Goal: Information Seeking & Learning: Find specific fact

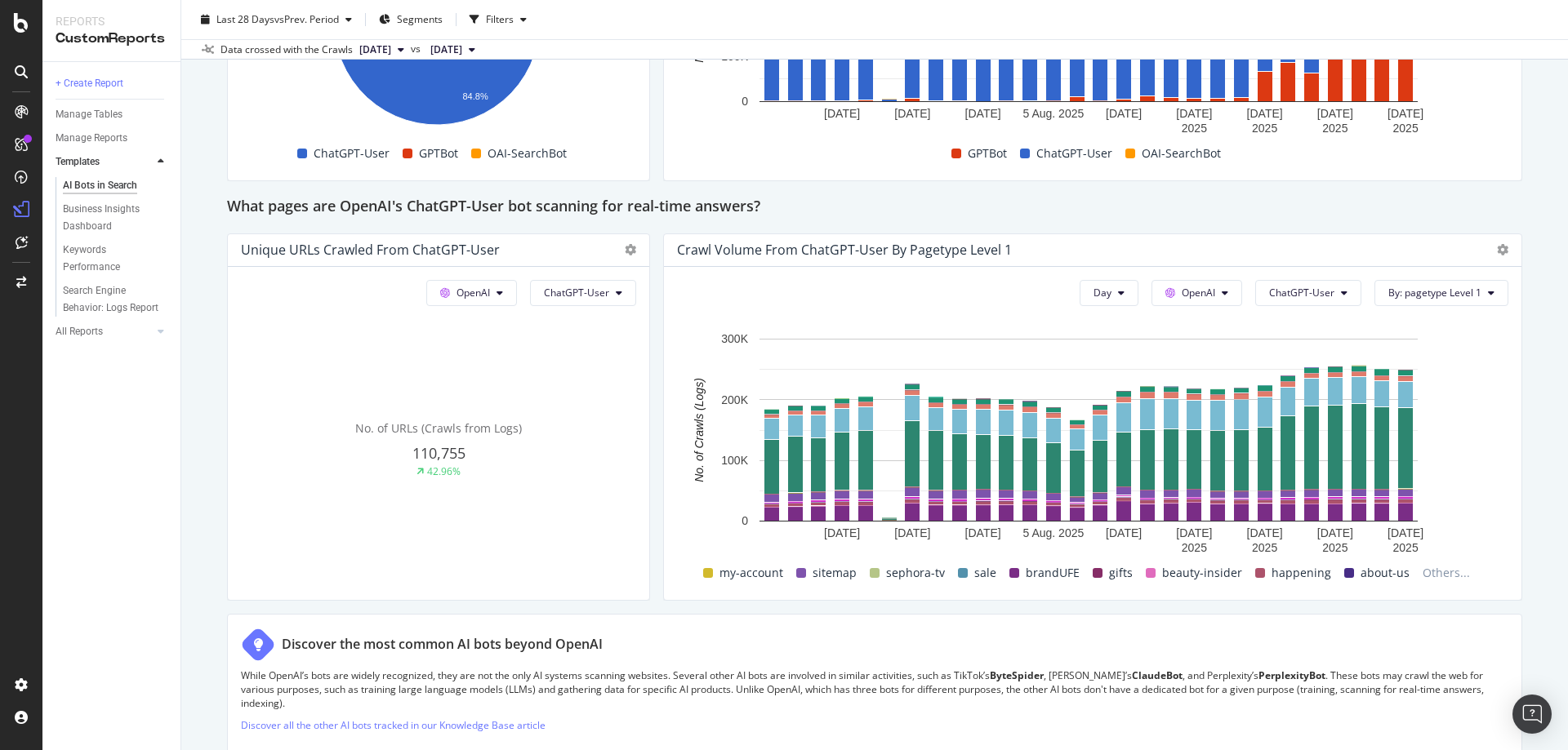
scroll to position [1646, 0]
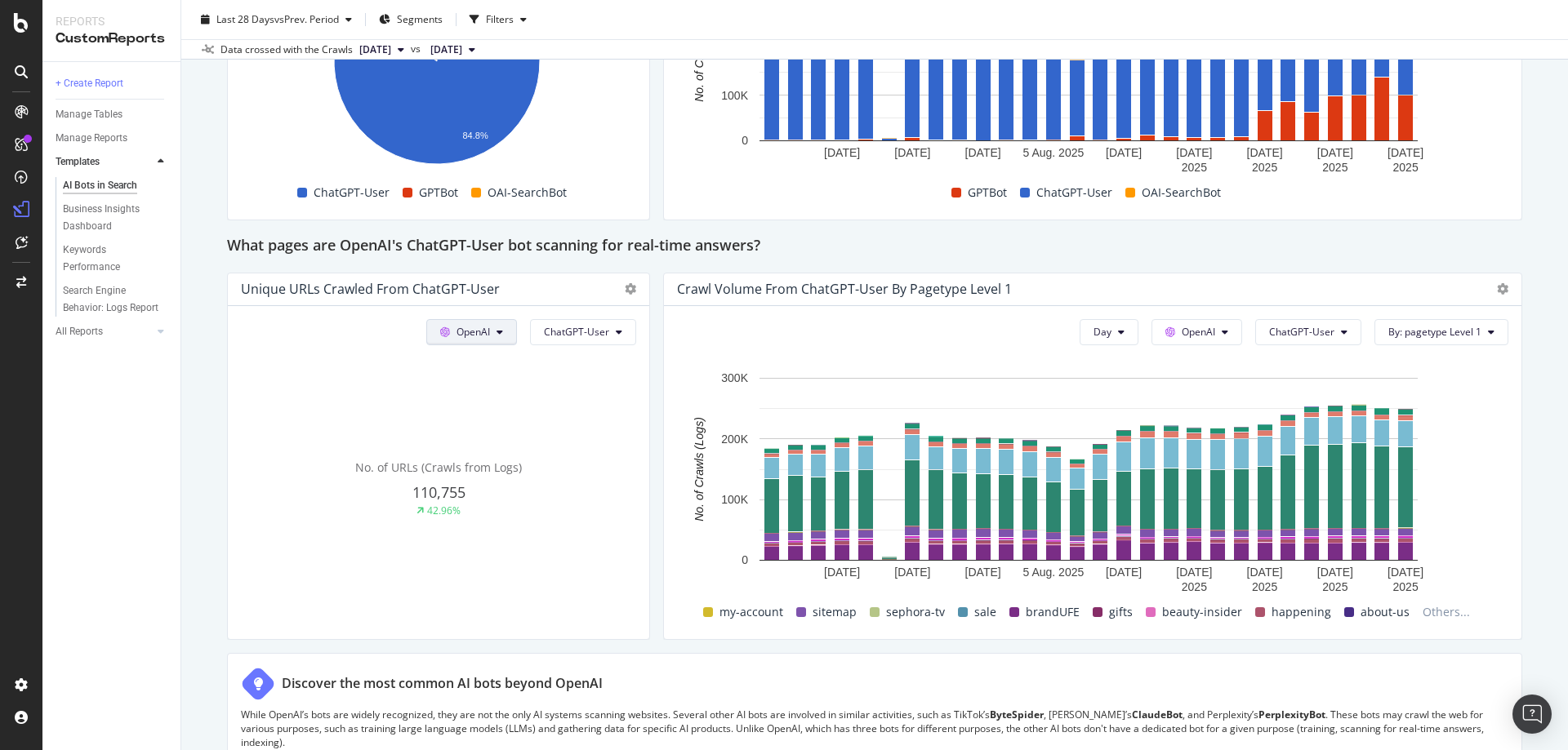
click at [502, 455] on span "Other AI Bots" at bounding box center [494, 455] width 60 height 15
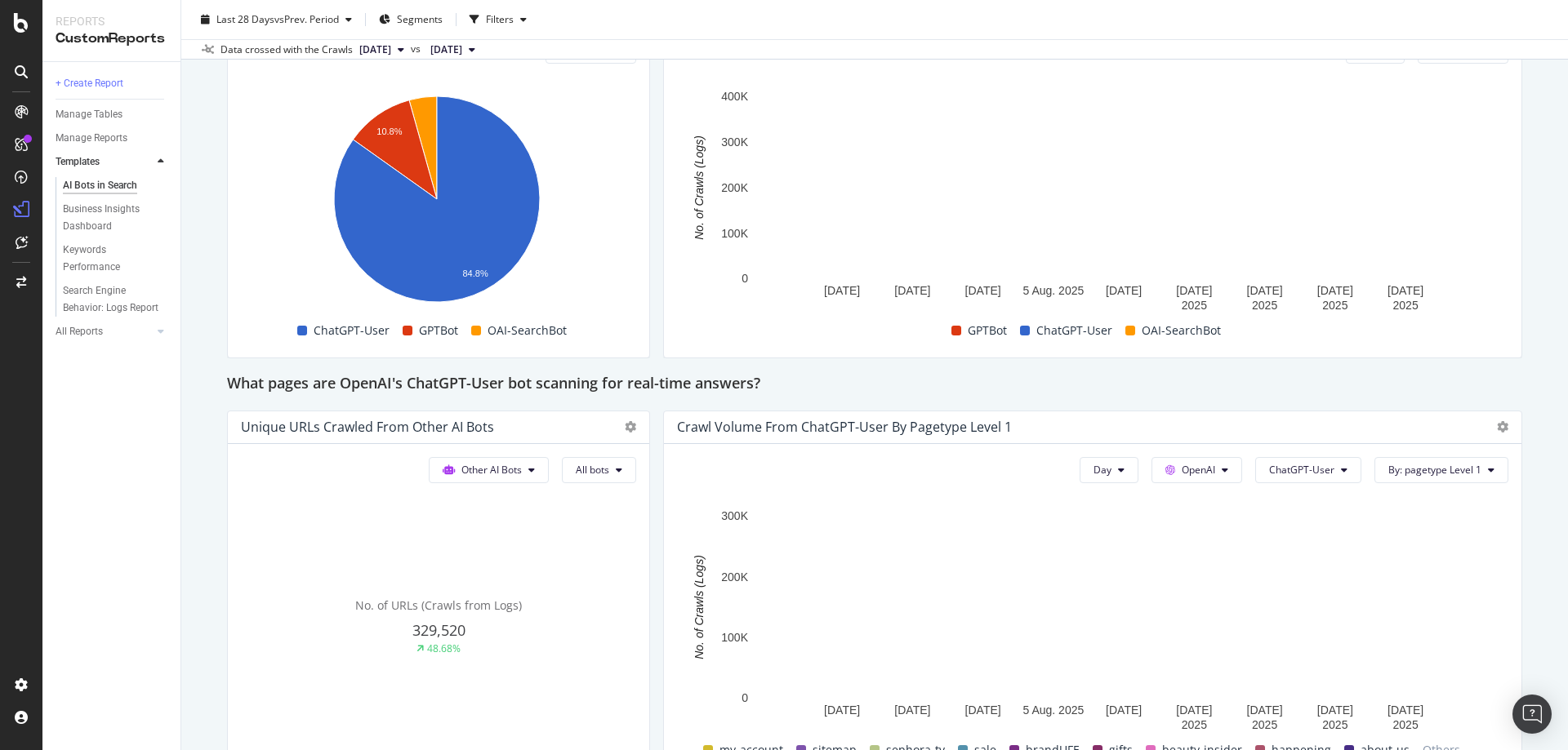
scroll to position [1401, 0]
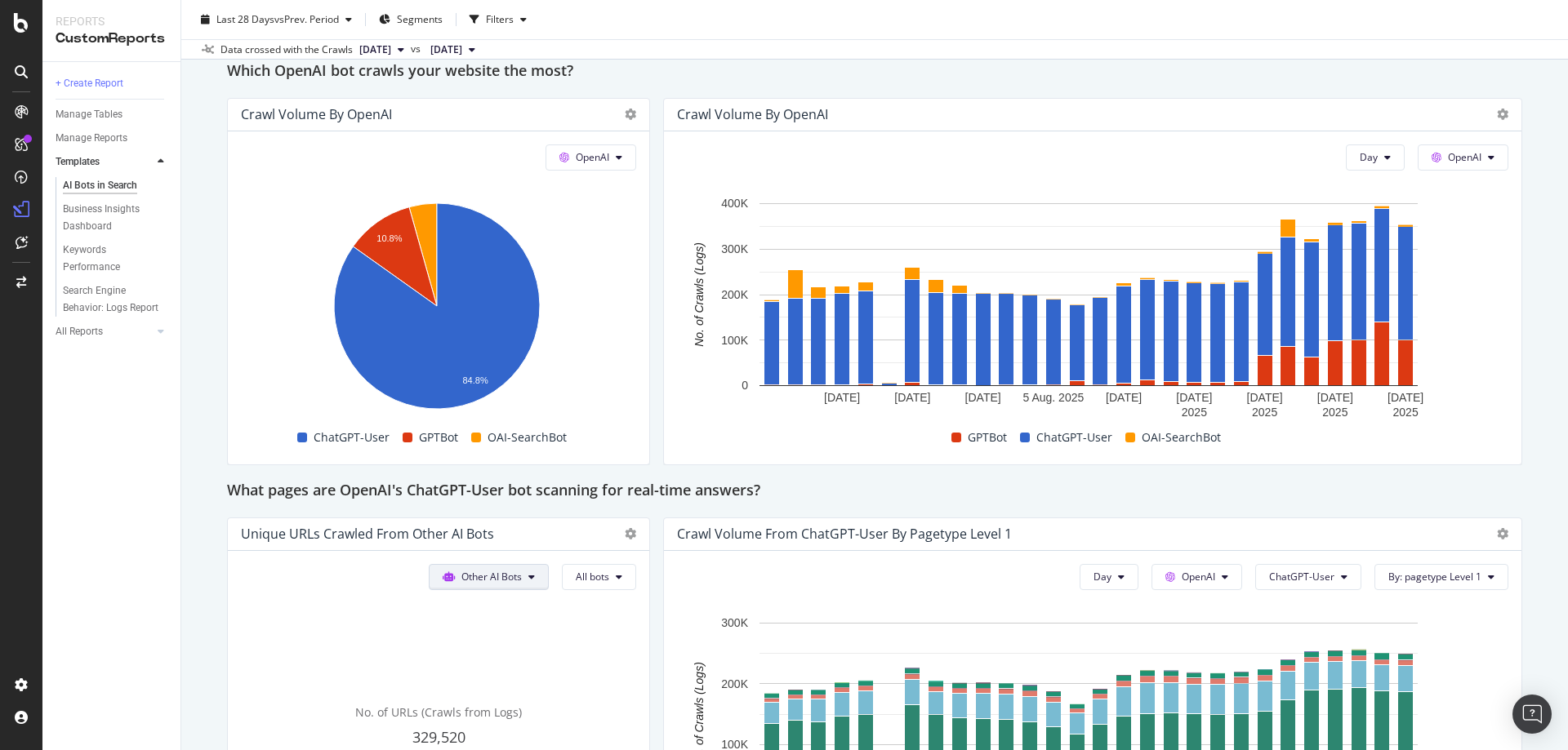
click at [502, 699] on span "Other AI Bots" at bounding box center [497, 701] width 64 height 15
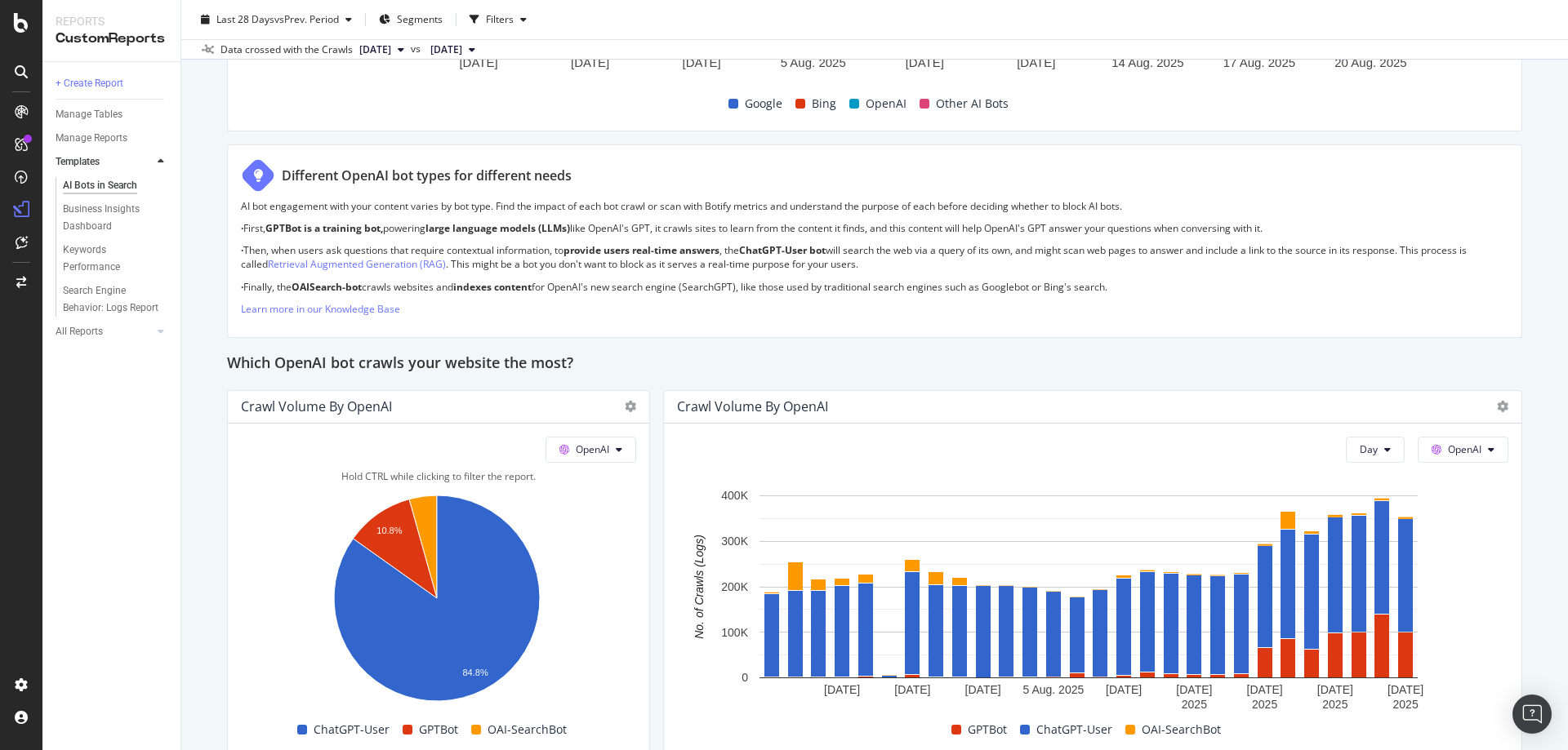
scroll to position [1075, 0]
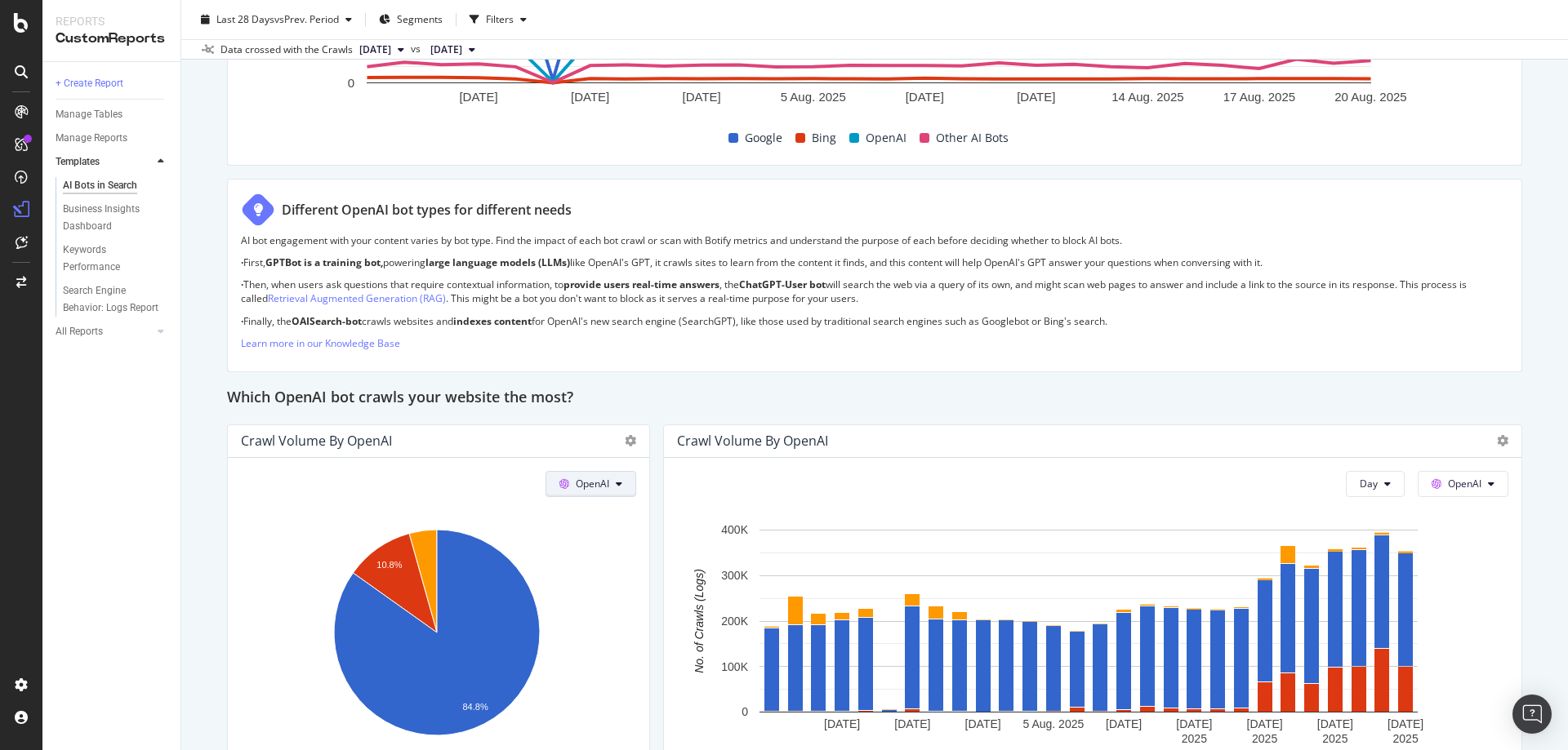
click at [616, 487] on icon at bounding box center [619, 484] width 7 height 10
click at [605, 600] on span "Other AI Bots" at bounding box center [611, 608] width 60 height 15
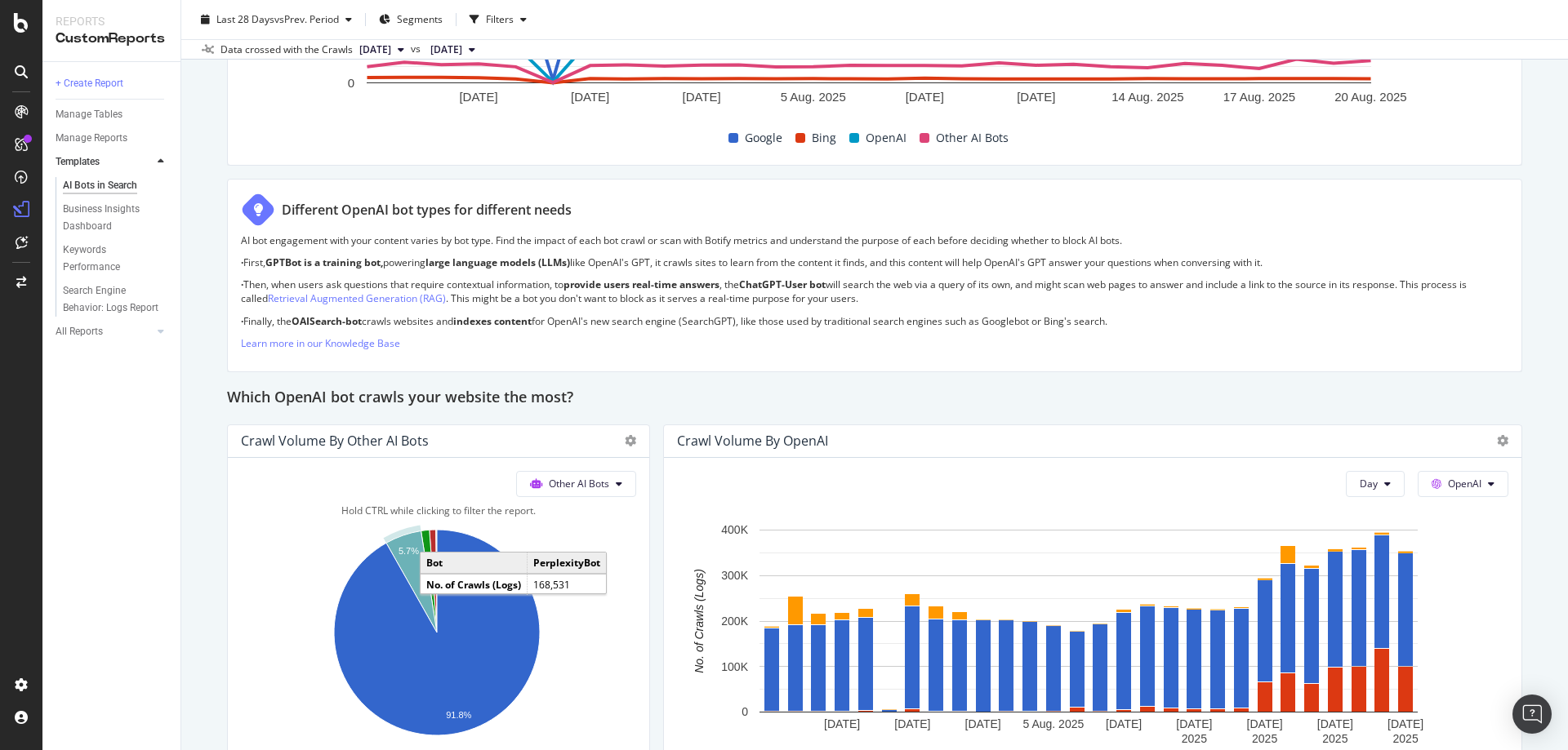
click at [409, 555] on text "5.7%" at bounding box center [409, 551] width 20 height 10
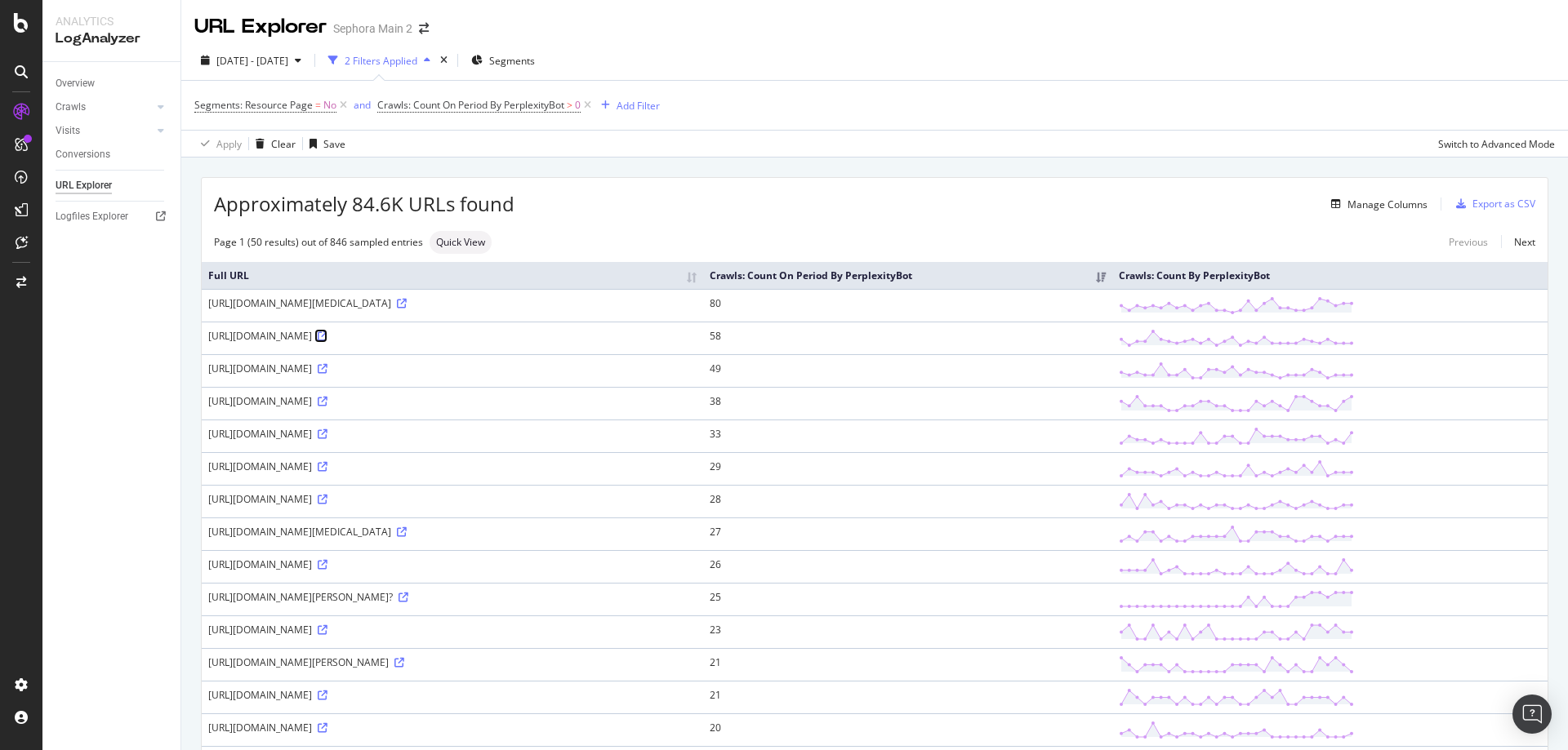
click at [328, 338] on icon at bounding box center [322, 336] width 10 height 10
